Goal: Check status: Check status

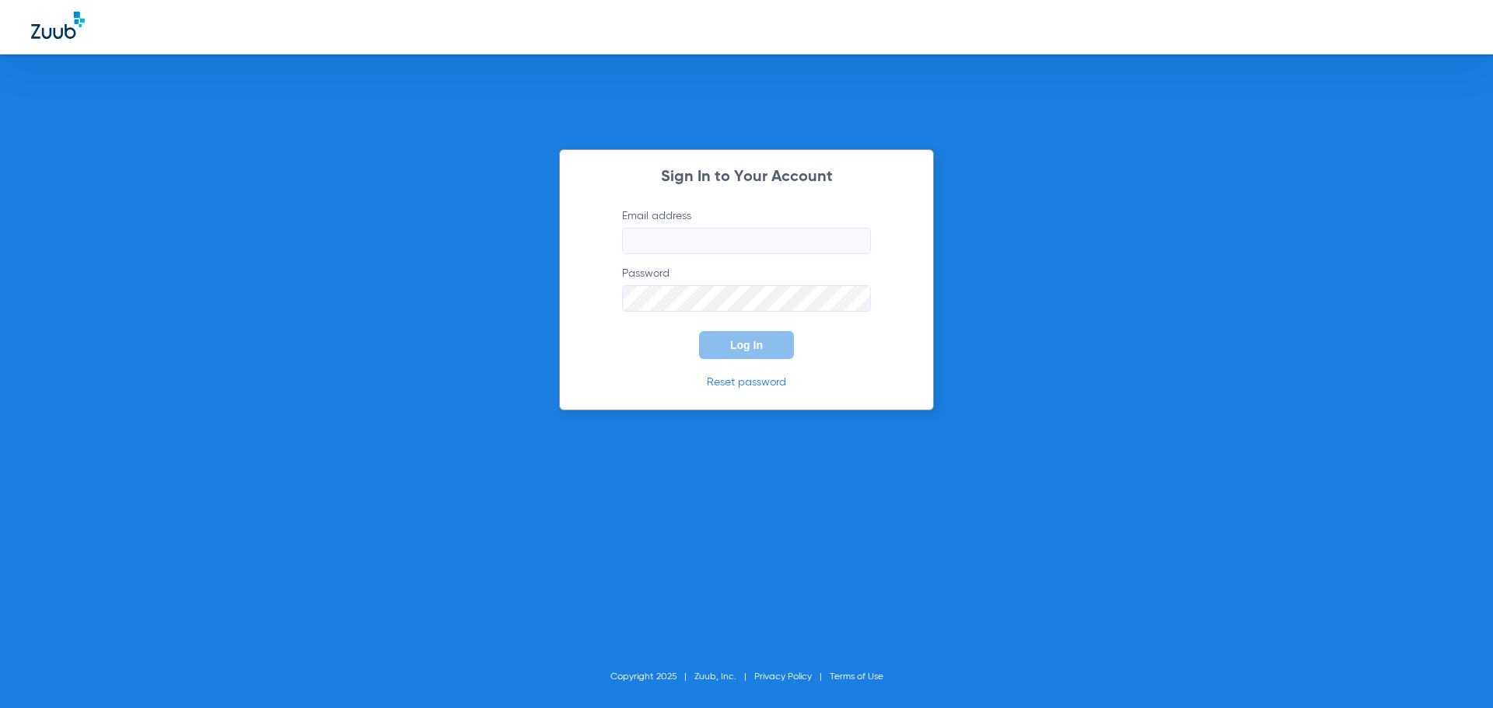
type input "[EMAIL_ADDRESS][DOMAIN_NAME]"
click at [729, 341] on button "Log In" at bounding box center [746, 345] width 95 height 28
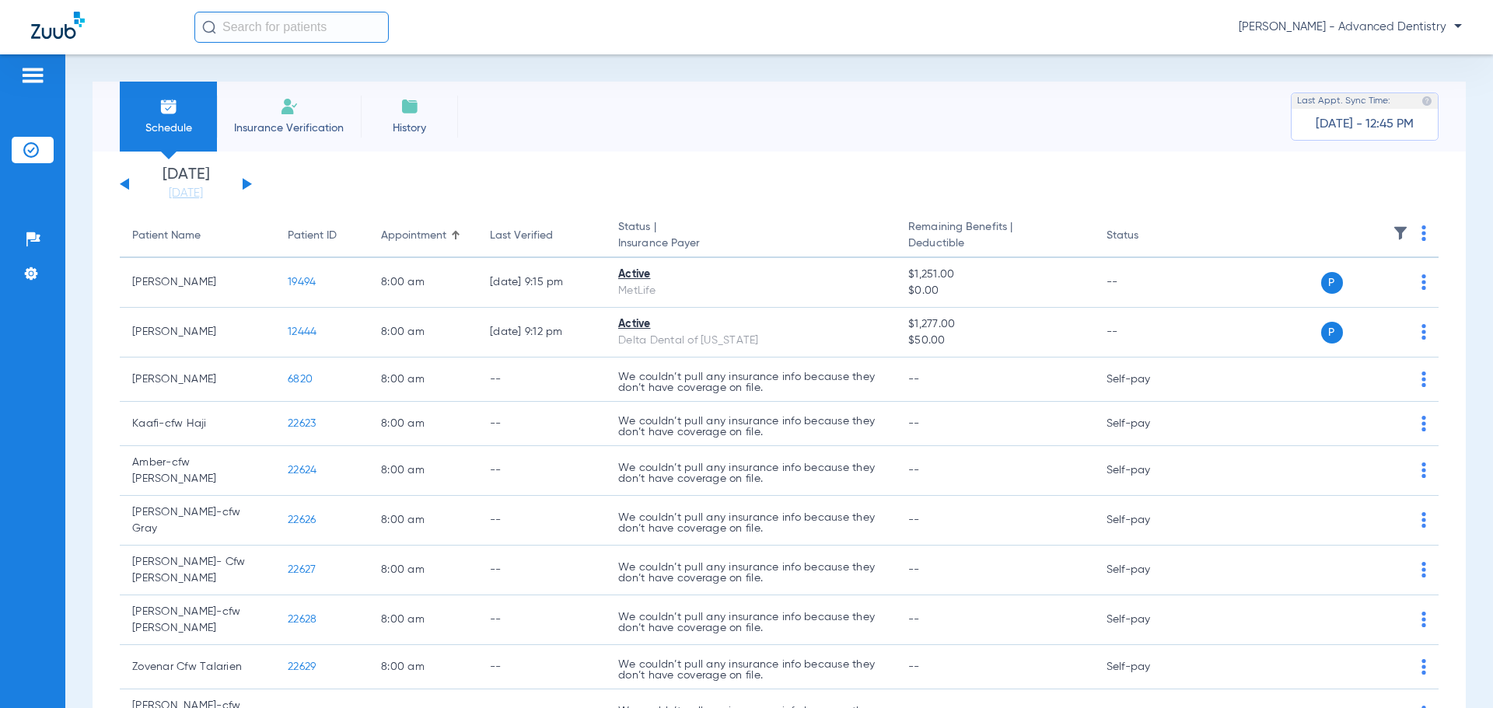
click at [244, 180] on button at bounding box center [247, 184] width 9 height 12
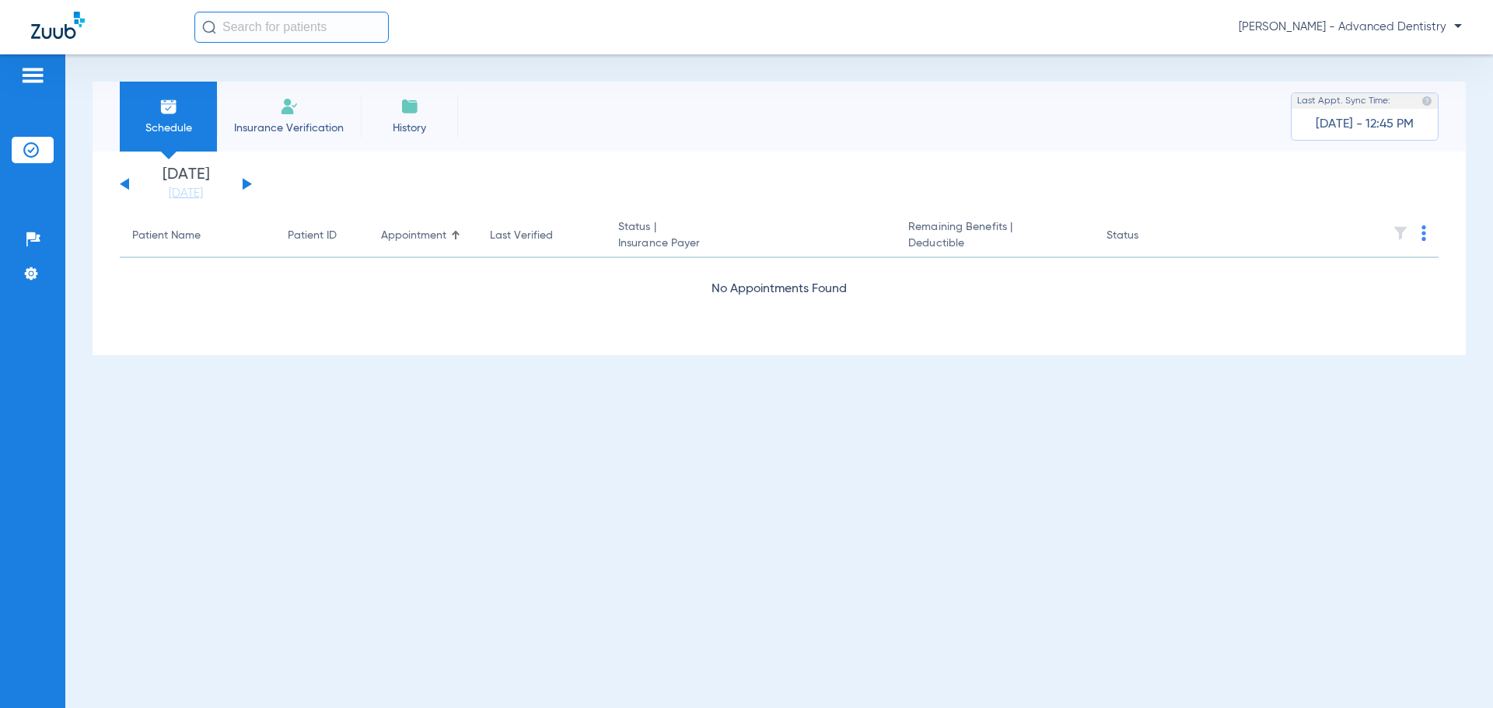
click at [244, 180] on button at bounding box center [247, 184] width 9 height 12
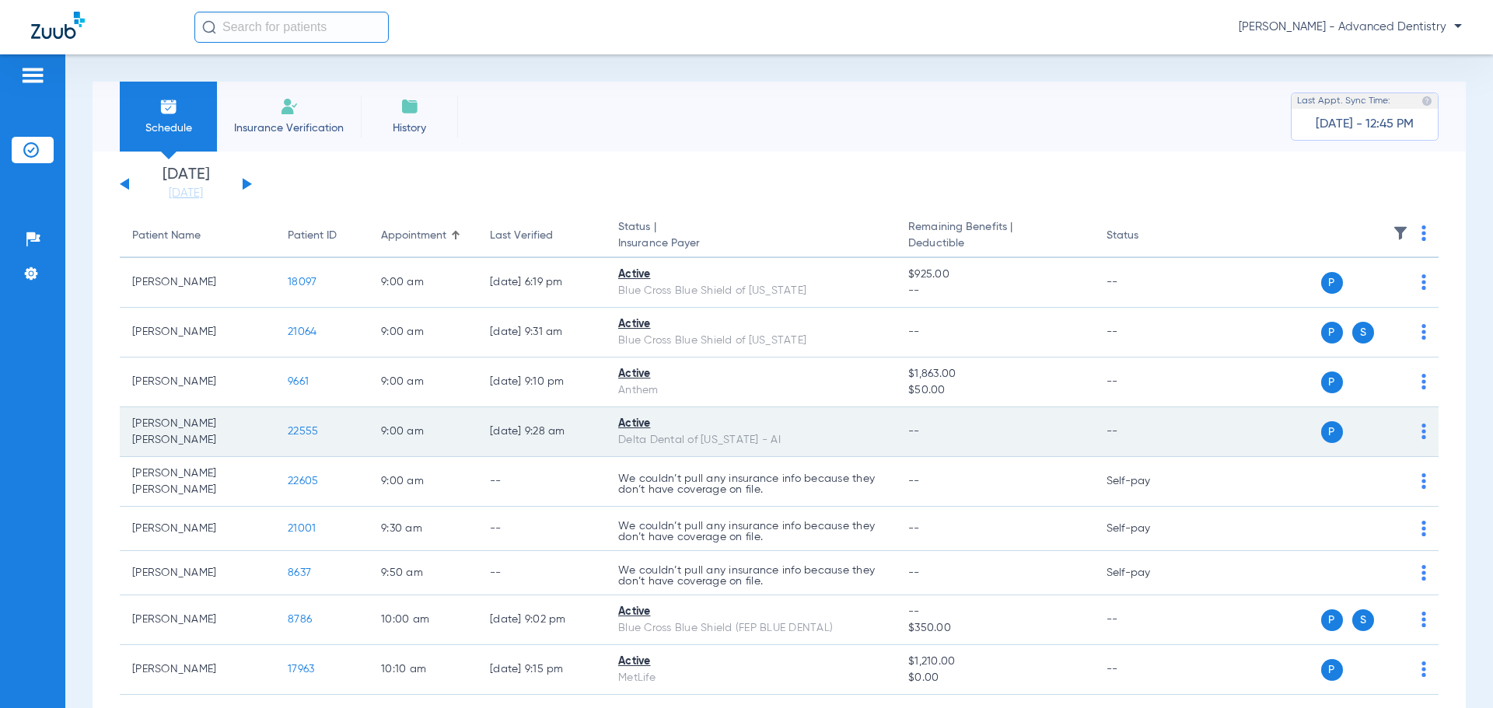
click at [1421, 425] on img at bounding box center [1423, 432] width 5 height 16
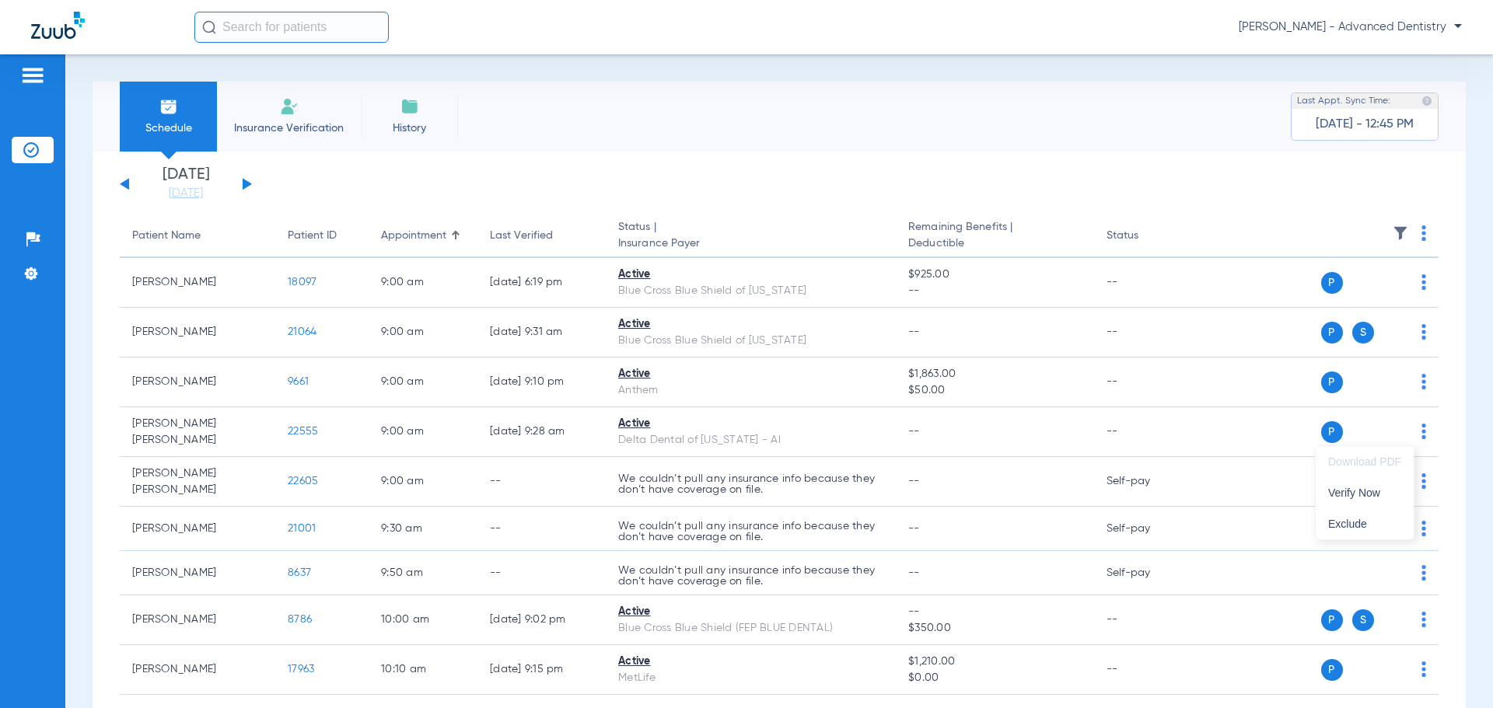
click at [651, 434] on div at bounding box center [746, 354] width 1493 height 708
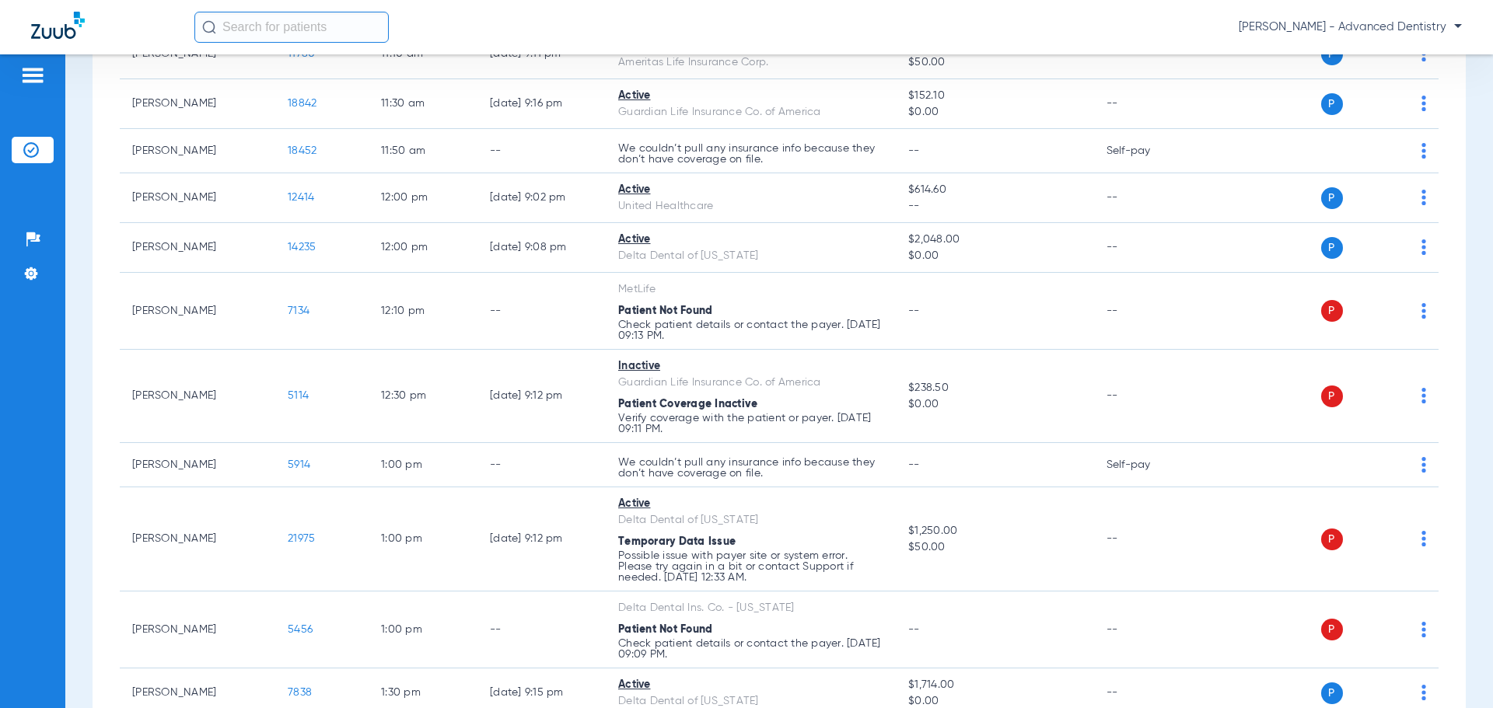
scroll to position [700, 0]
